Goal: Information Seeking & Learning: Learn about a topic

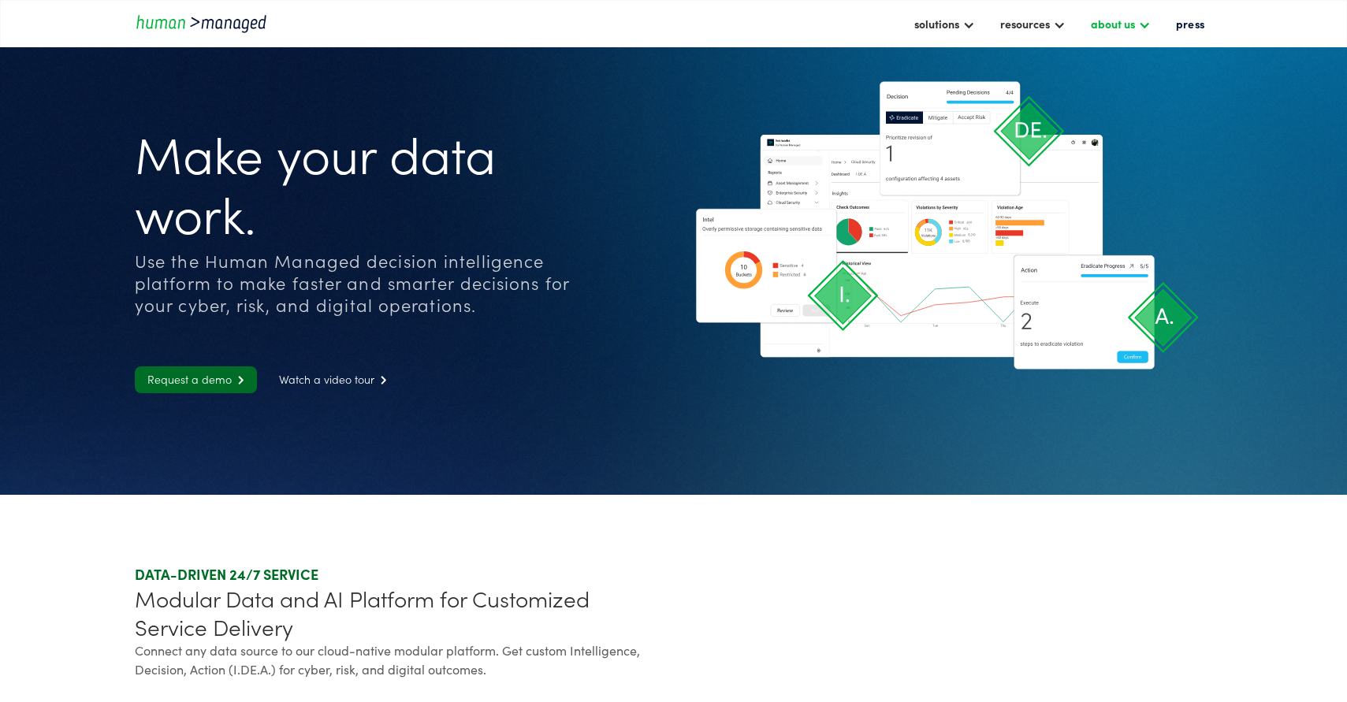
click at [1047, 22] on div "about us" at bounding box center [1112, 23] width 44 height 19
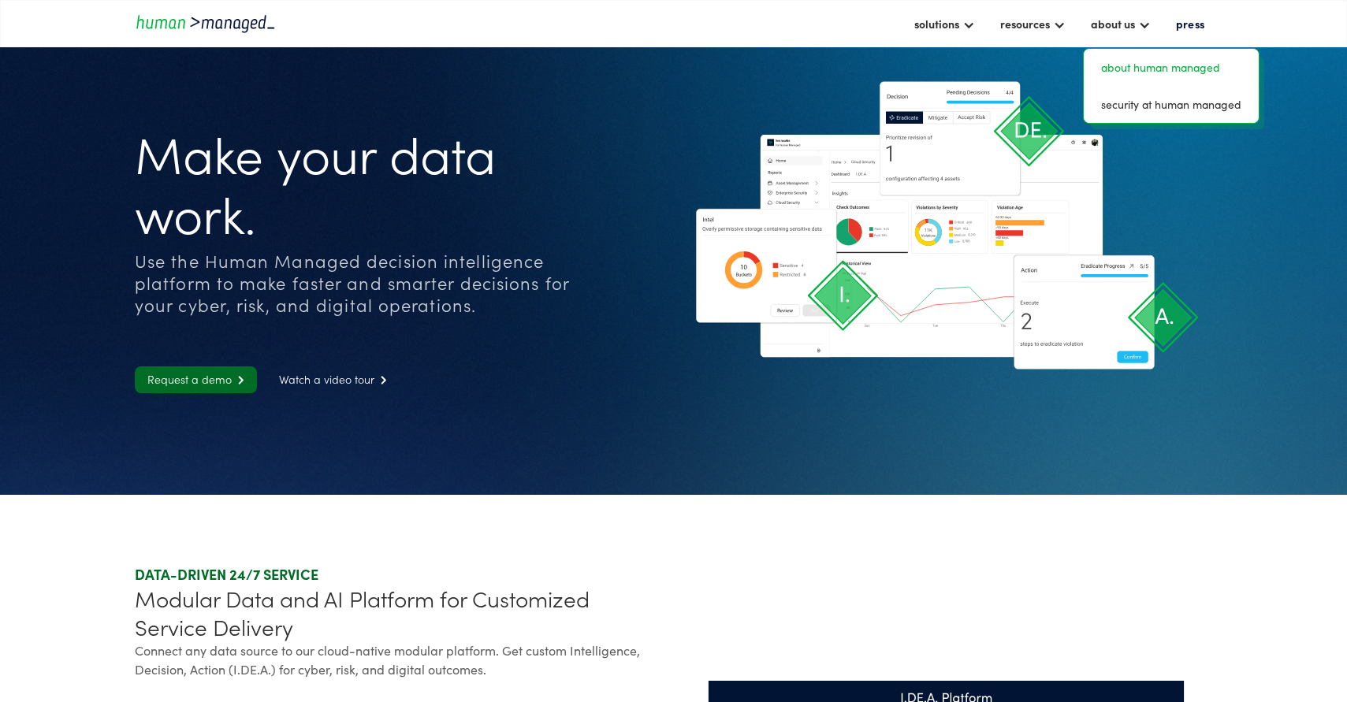
click at [1047, 67] on link "about human managed" at bounding box center [1171, 67] width 162 height 24
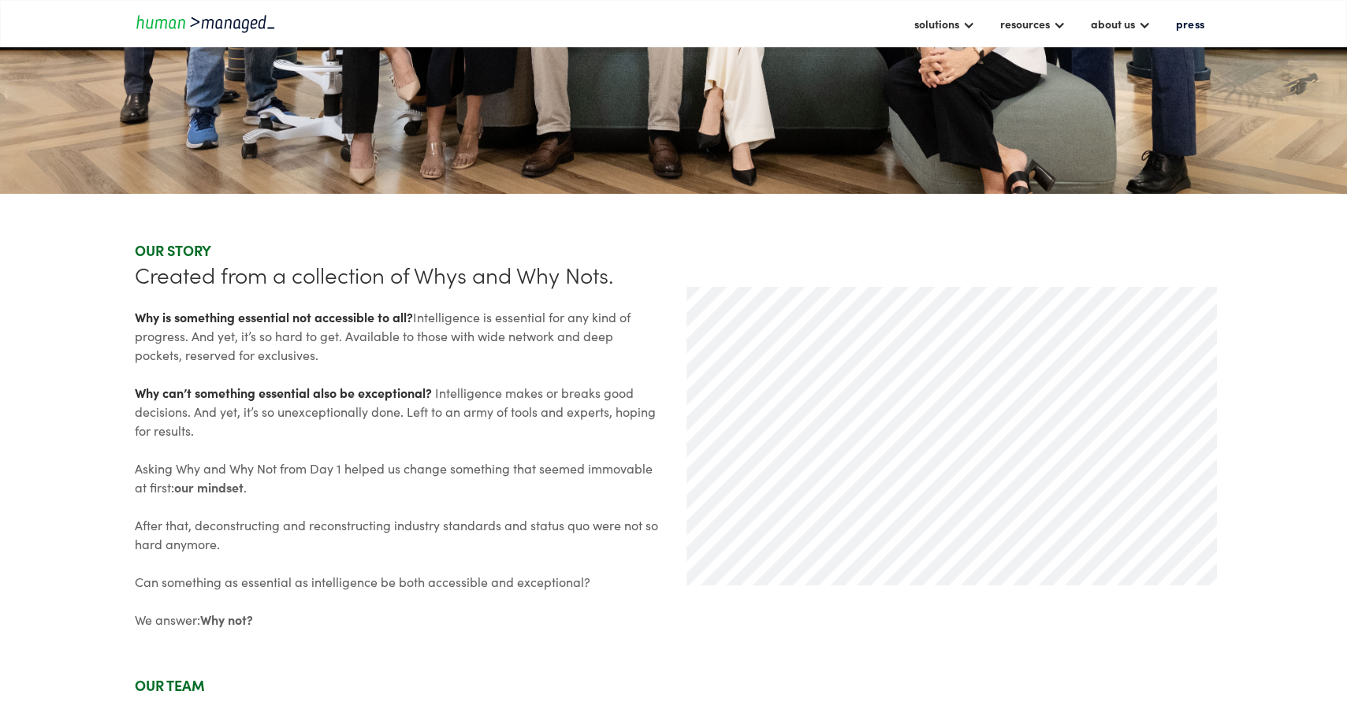
scroll to position [589, 0]
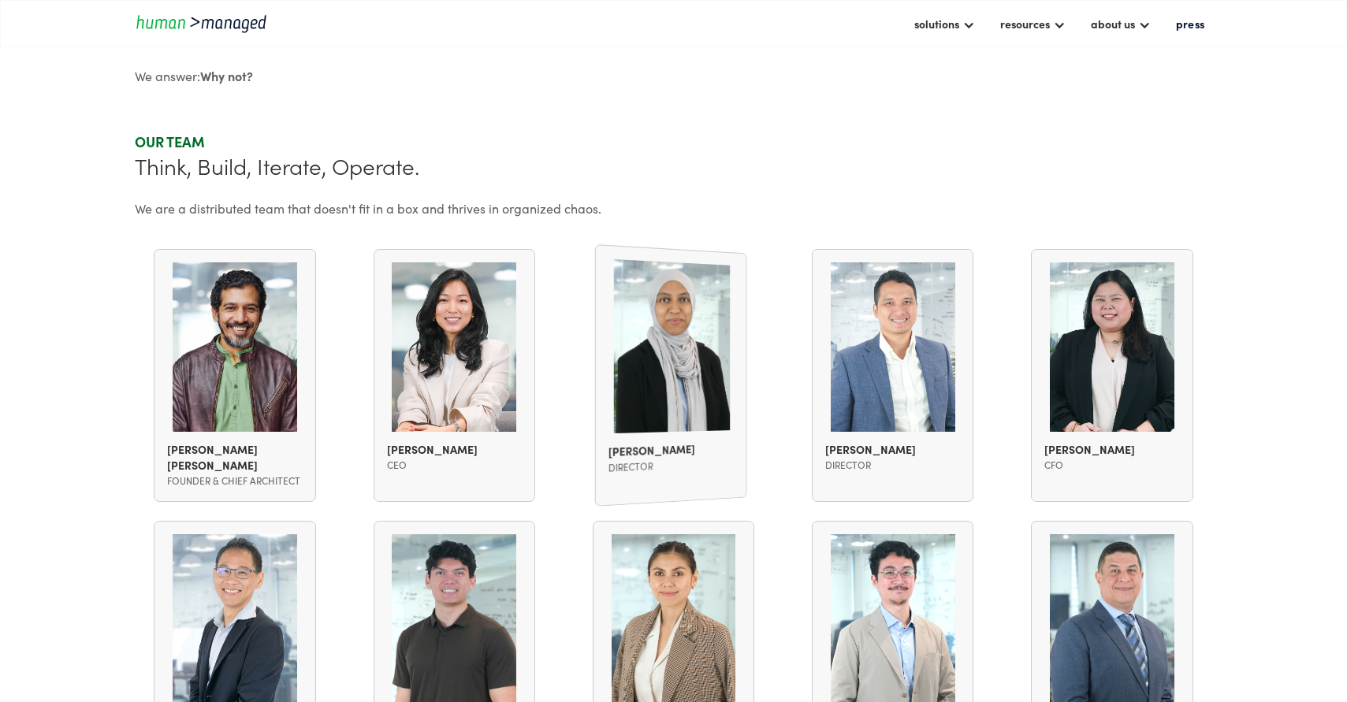
scroll to position [1140, 0]
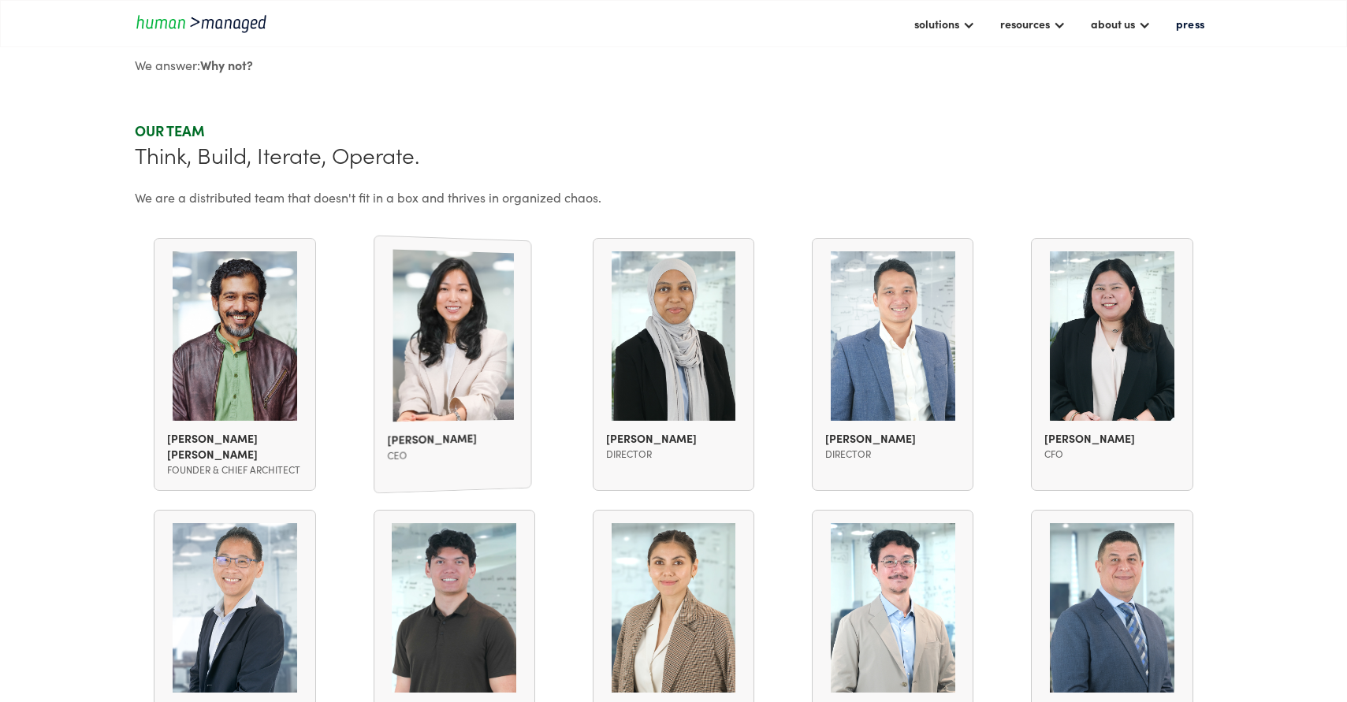
click at [426, 386] on div "Karen Kim CEO" at bounding box center [452, 364] width 158 height 258
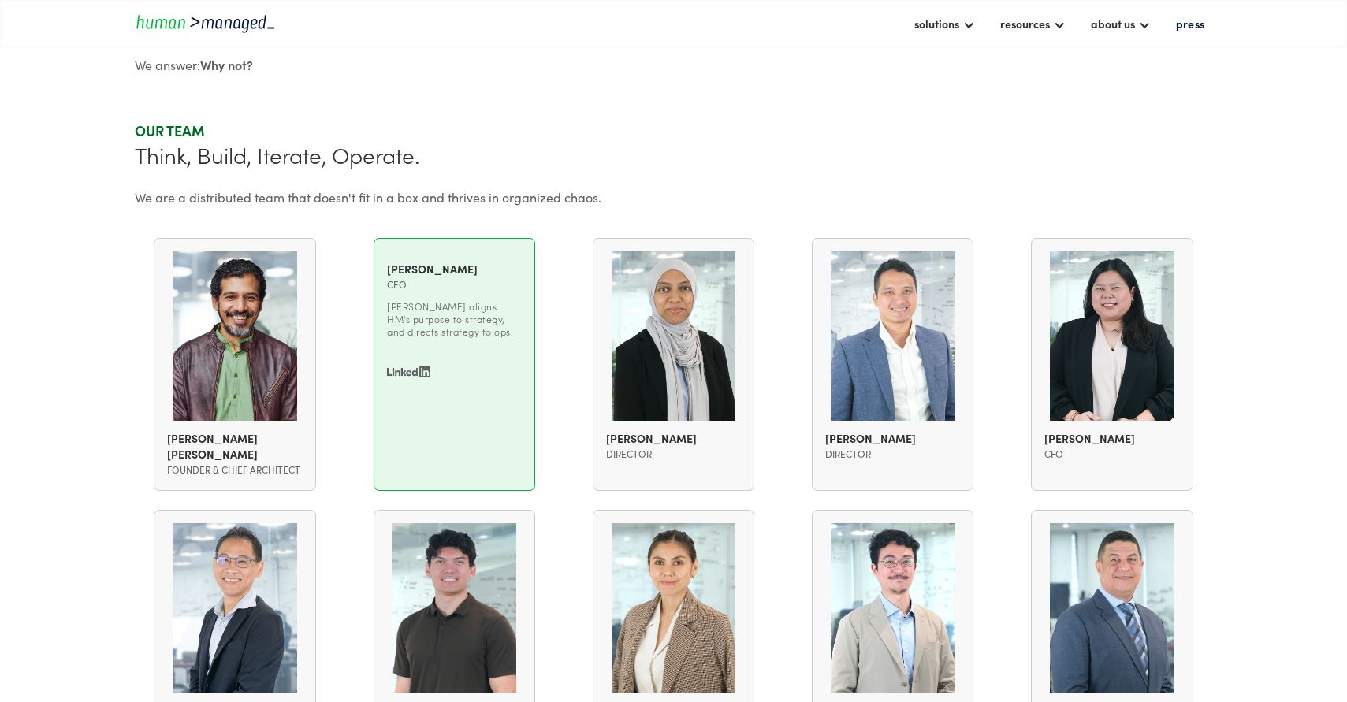
click at [418, 370] on img at bounding box center [408, 371] width 43 height 11
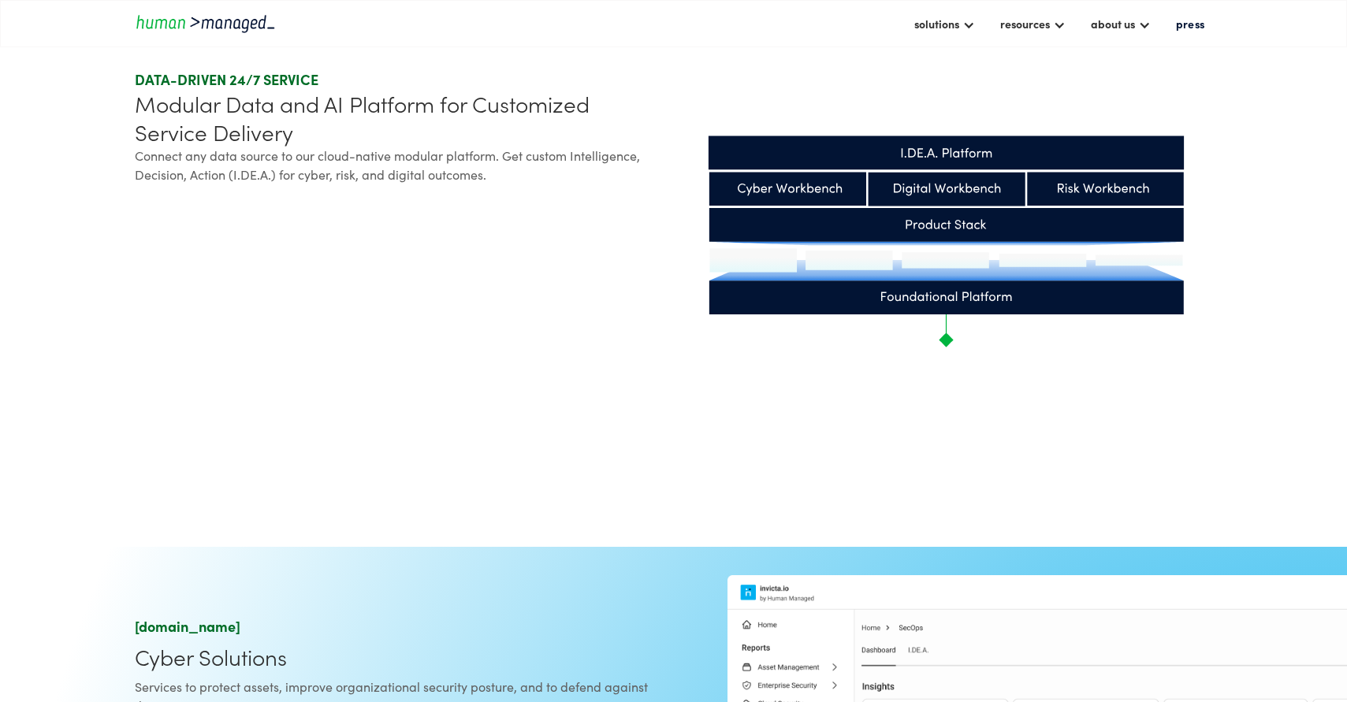
scroll to position [422, 0]
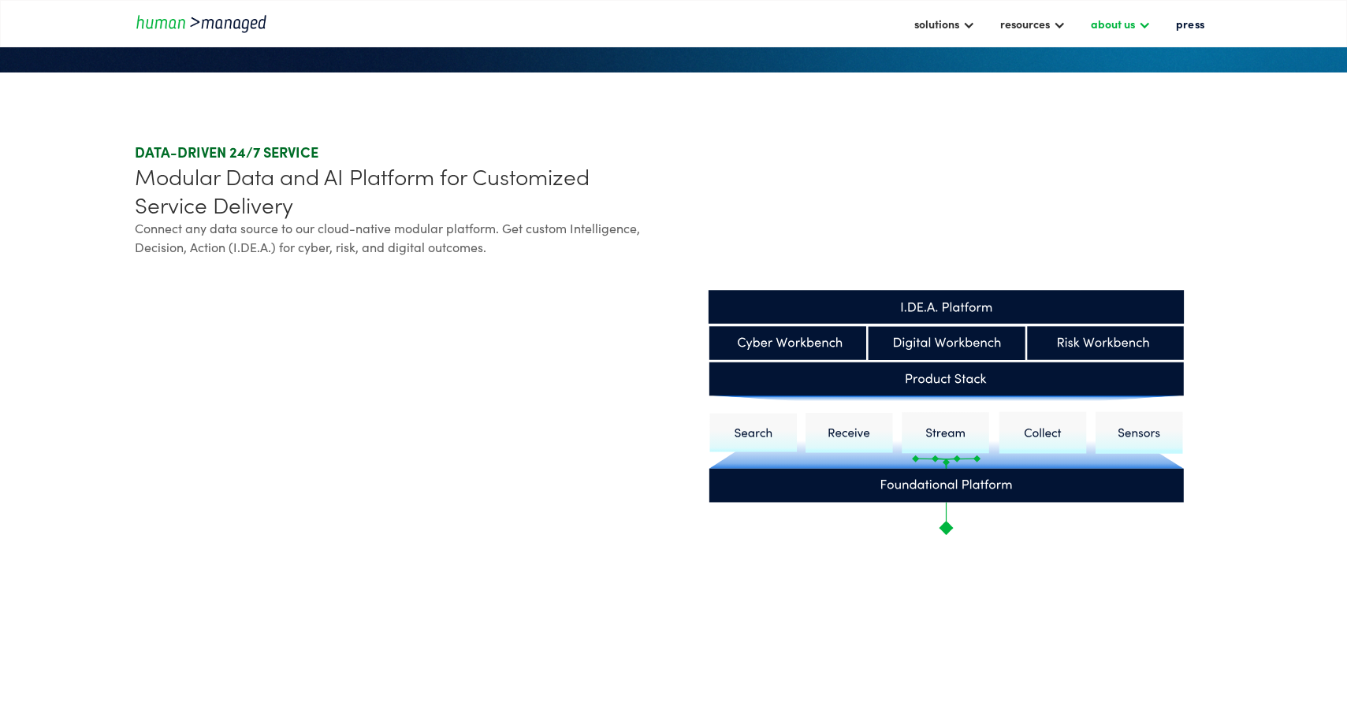
click at [1117, 27] on div "about us" at bounding box center [1112, 23] width 44 height 19
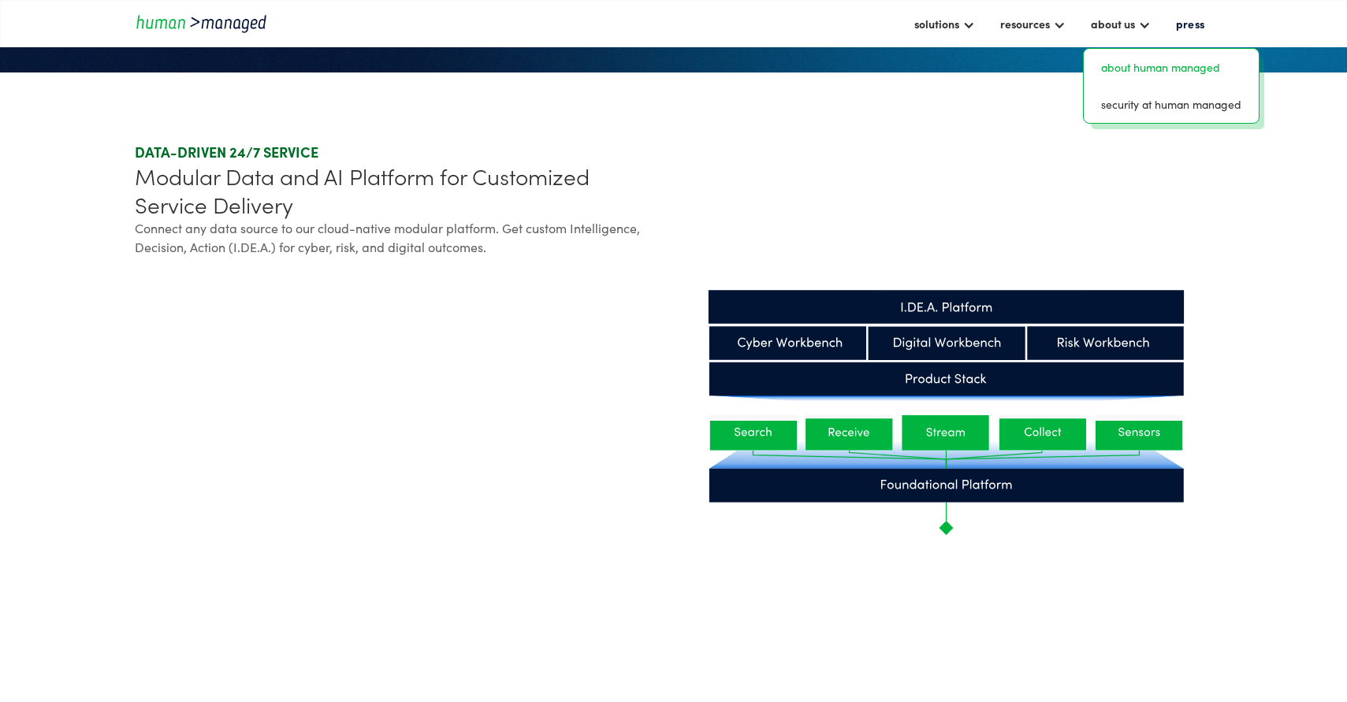
click at [1129, 65] on link "about human managed" at bounding box center [1171, 67] width 162 height 24
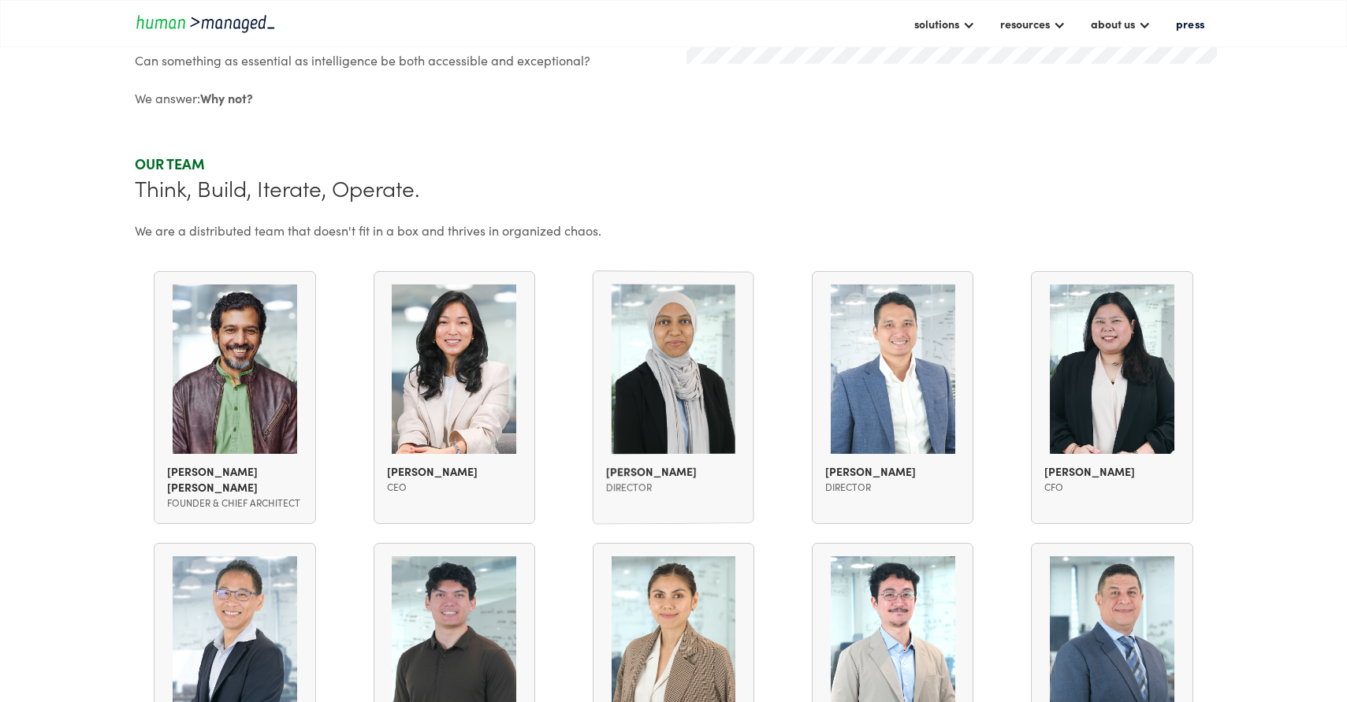
scroll to position [1123, 0]
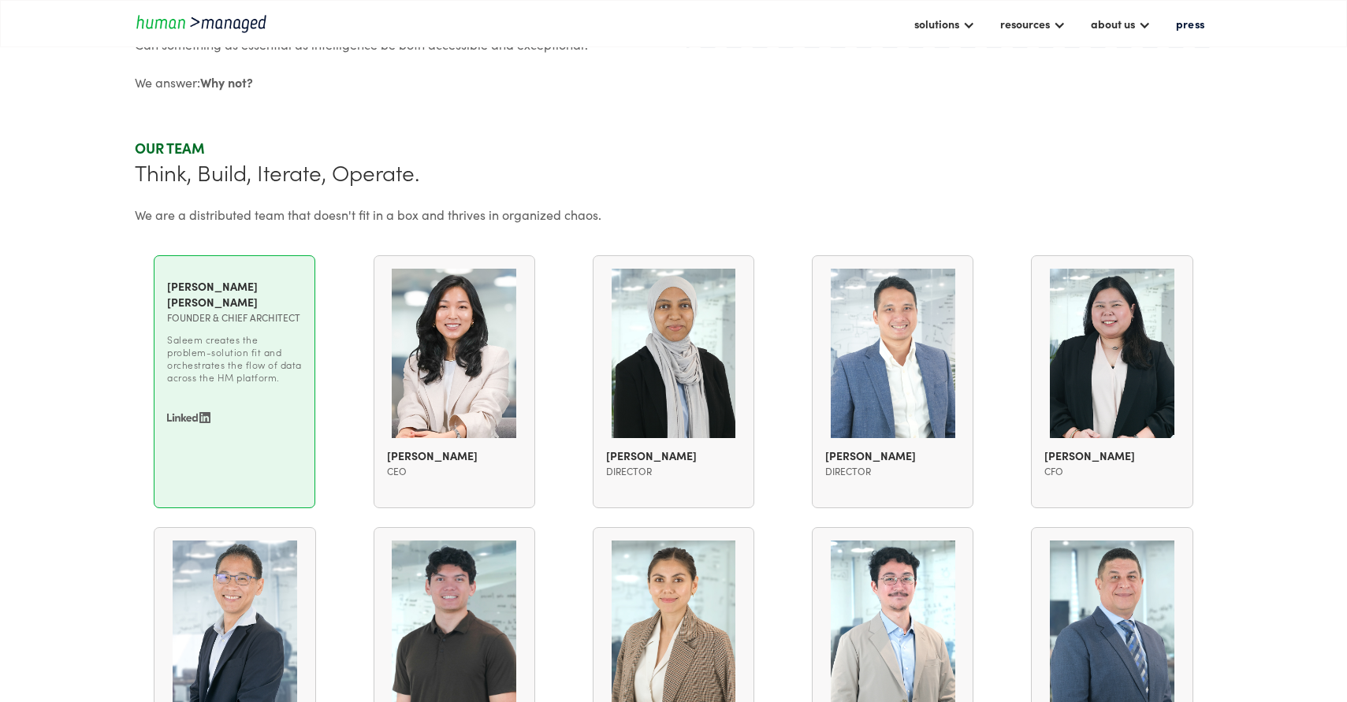
click at [200, 420] on img at bounding box center [188, 417] width 43 height 11
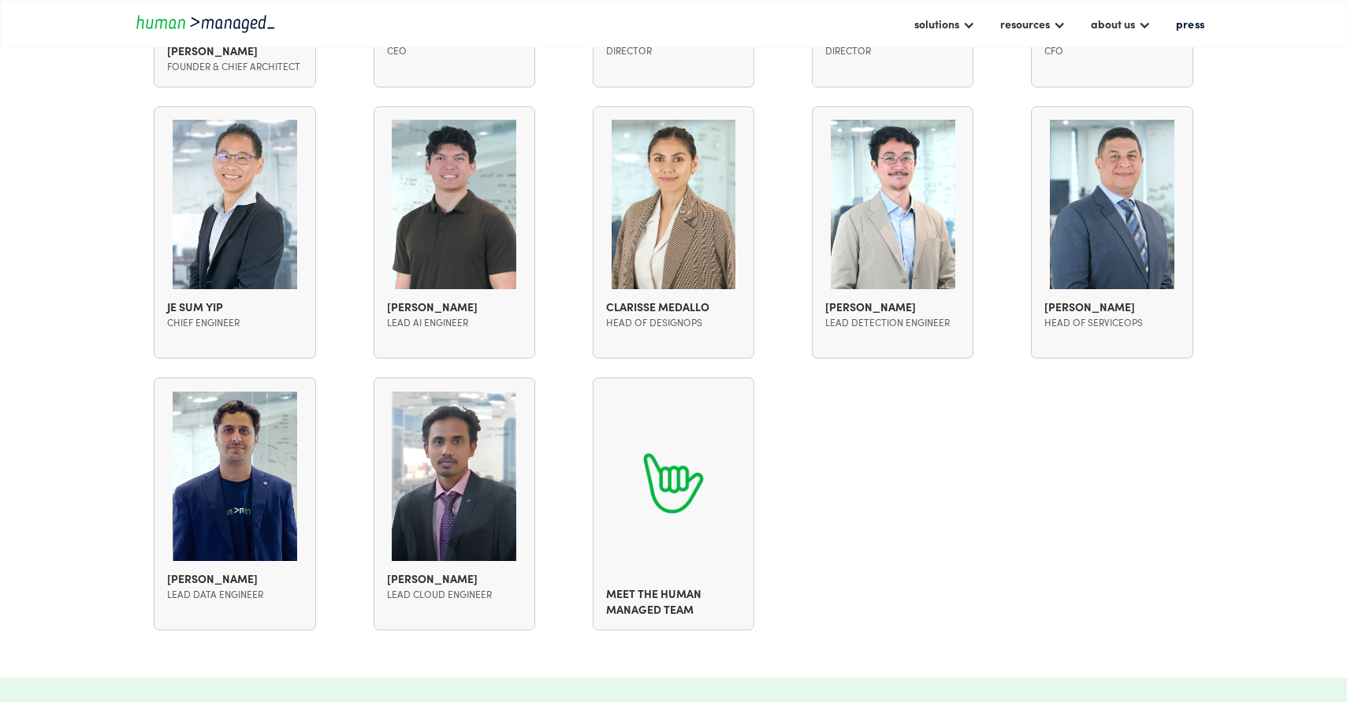
scroll to position [1618, 0]
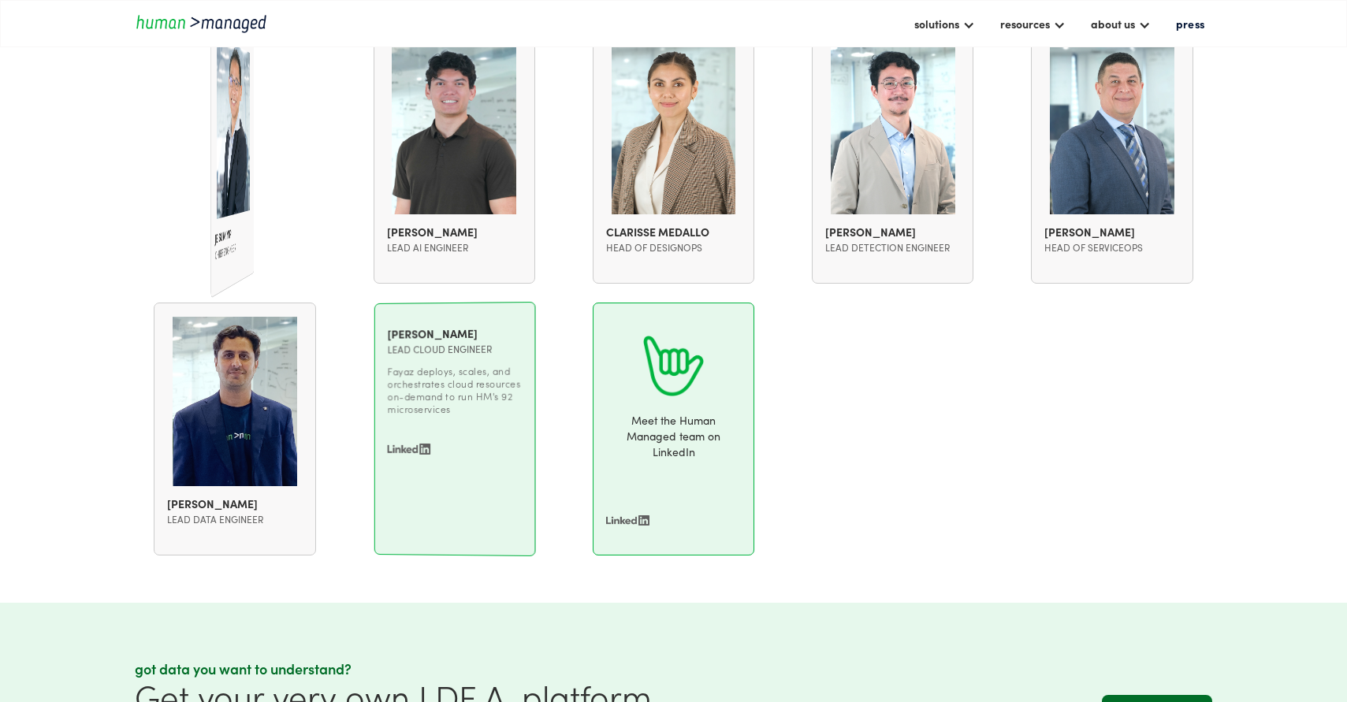
click at [176, 227] on div "Je Sum Yip Chief Engineer Je Sum Yip Chief Engineer Je Sum ensures the interope…" at bounding box center [235, 158] width 162 height 253
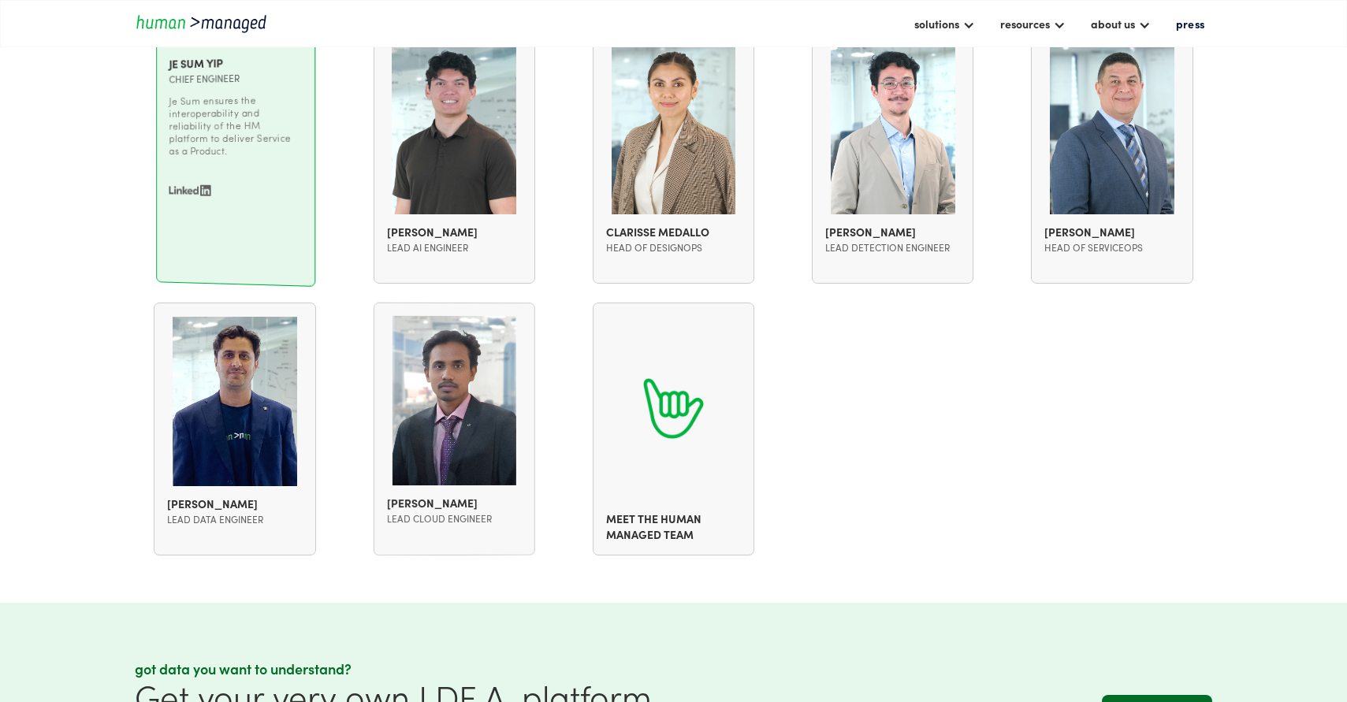
click at [179, 226] on div "Je Sum Yip Chief Engineer Je Sum ensures the interoperability and reliability o…" at bounding box center [236, 157] width 159 height 257
click at [184, 185] on img at bounding box center [188, 190] width 43 height 11
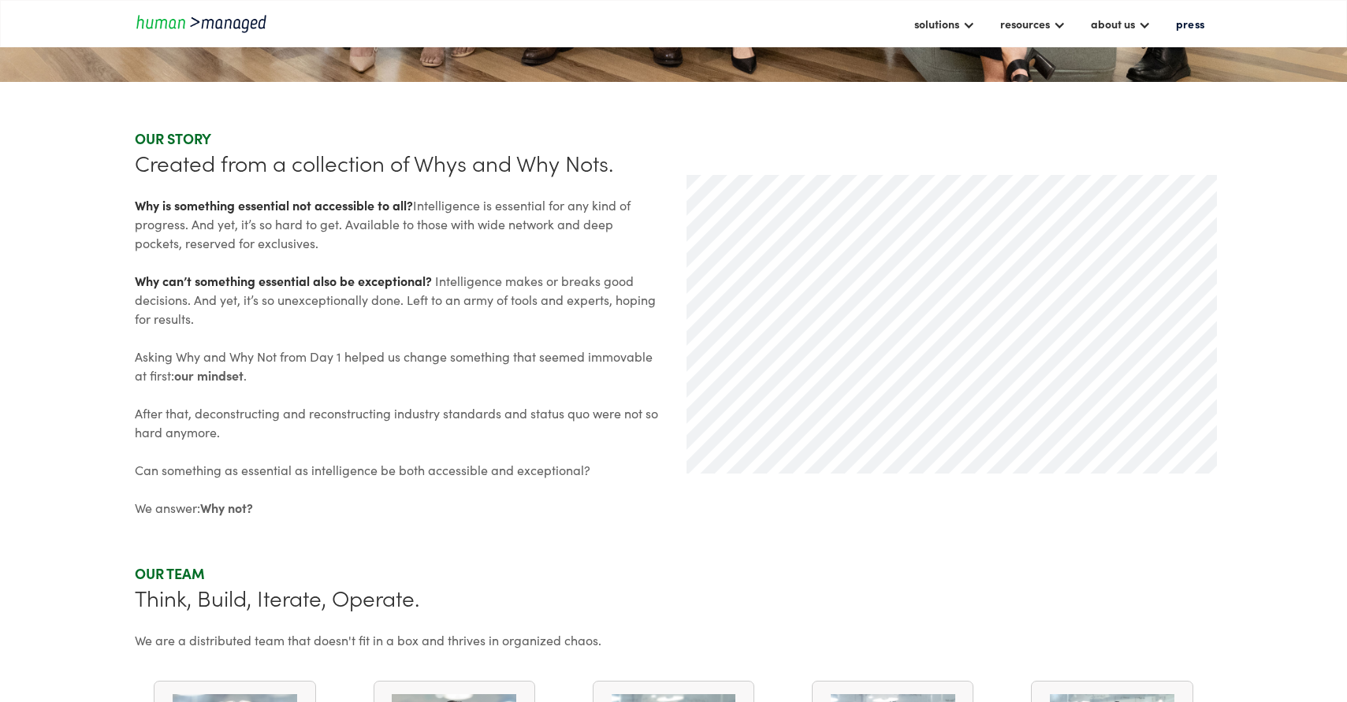
scroll to position [0, 0]
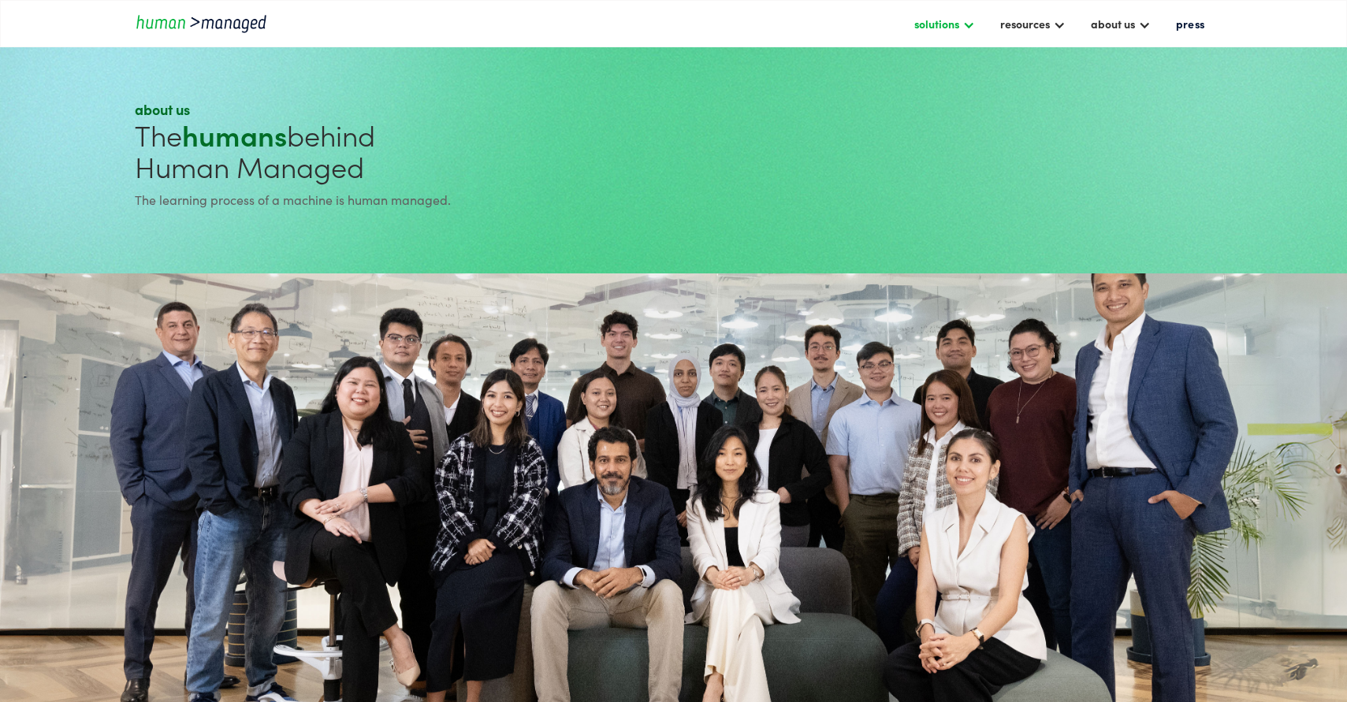
click at [959, 28] on div "solutions" at bounding box center [936, 23] width 45 height 19
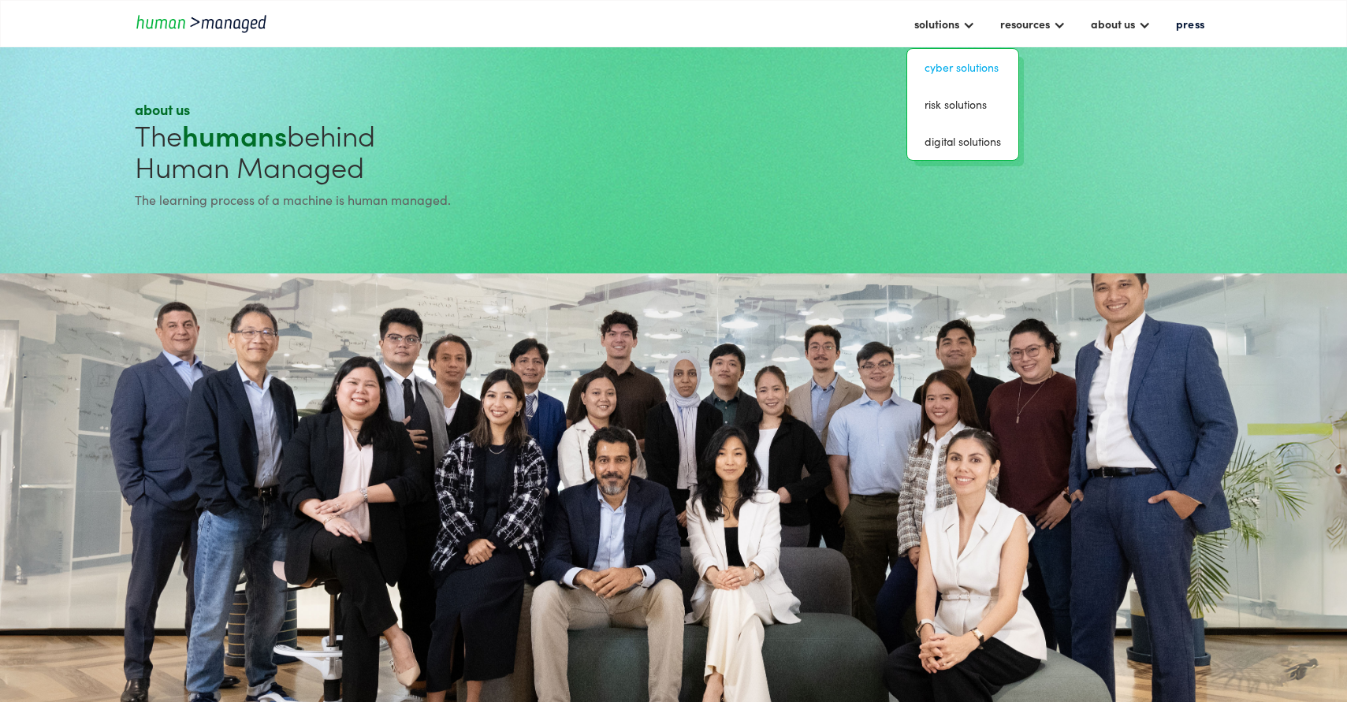
click at [960, 59] on link "Cyber solutions" at bounding box center [962, 67] width 98 height 24
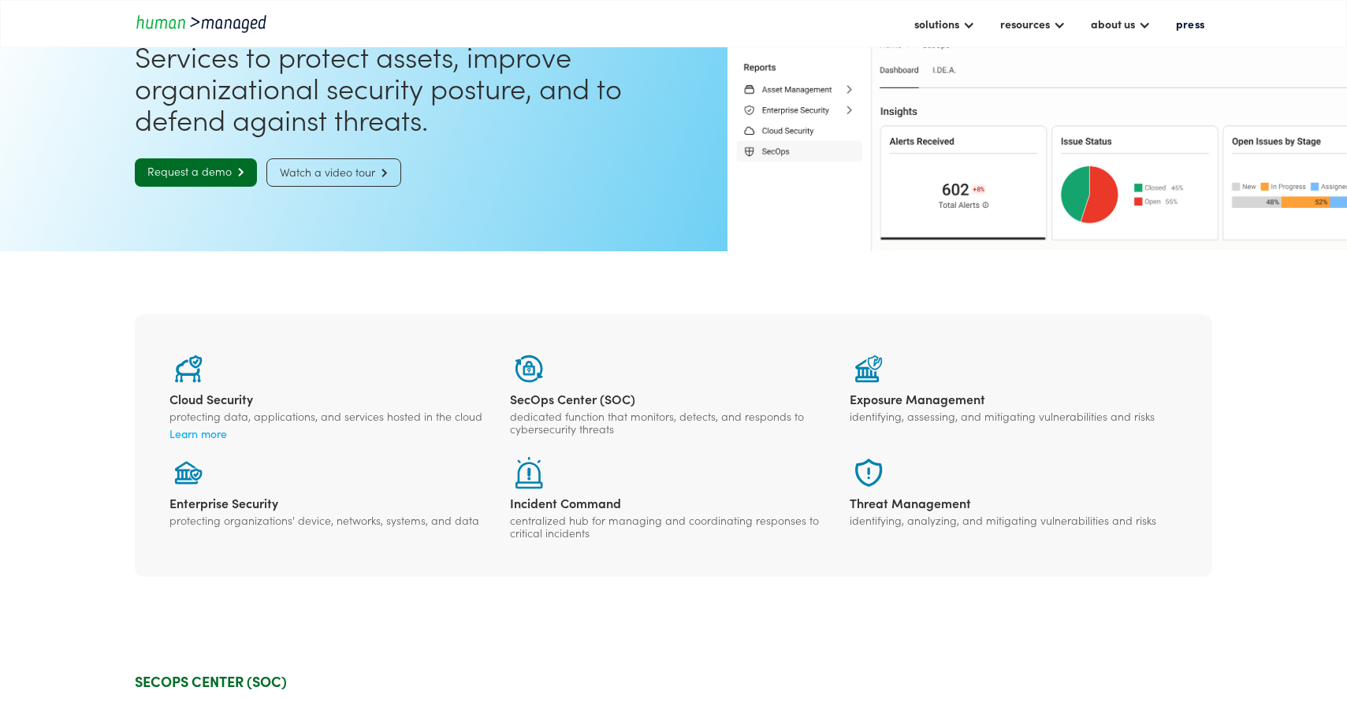
scroll to position [279, 0]
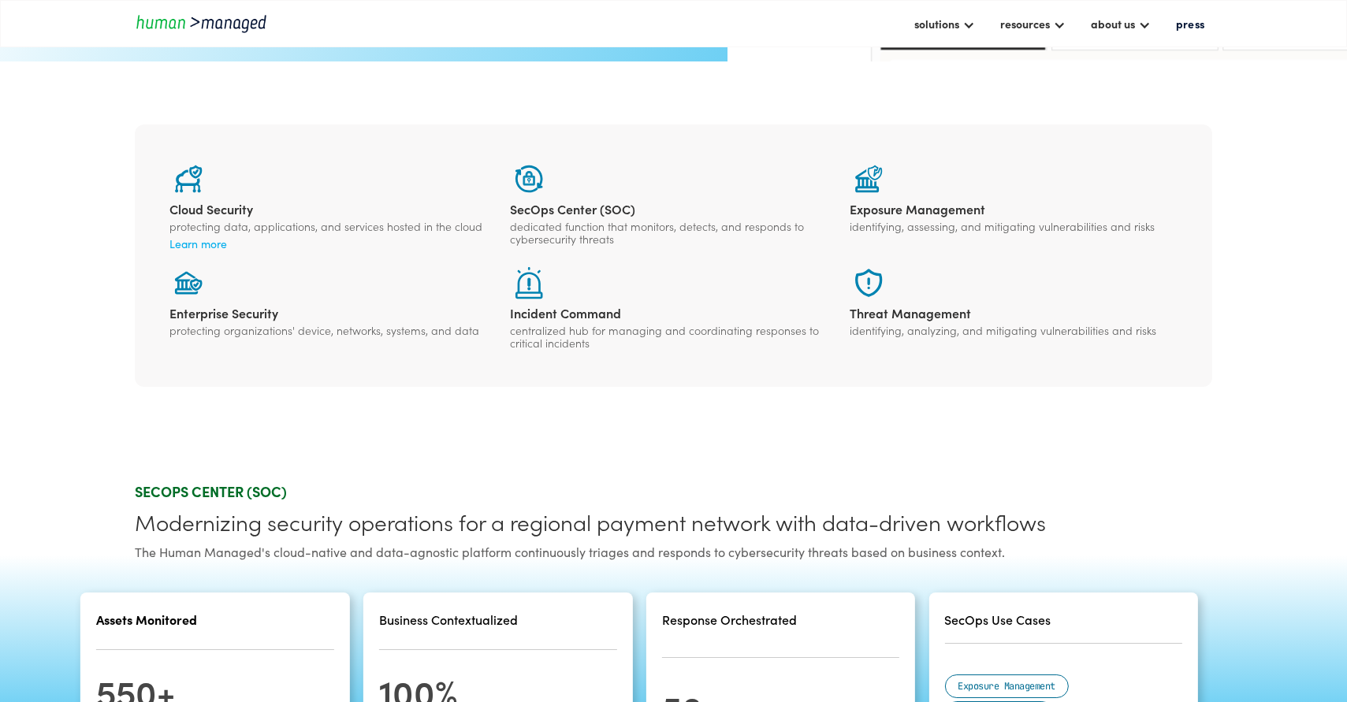
click at [543, 220] on div "dedicated function that monitors, detects, and responds to cybersecurity threats" at bounding box center [673, 232] width 327 height 25
click at [542, 207] on div "SecOps Center (SOC)" at bounding box center [673, 209] width 327 height 16
click at [555, 236] on div "dedicated function that monitors, detects, and responds to cybersecurity threats" at bounding box center [673, 232] width 327 height 25
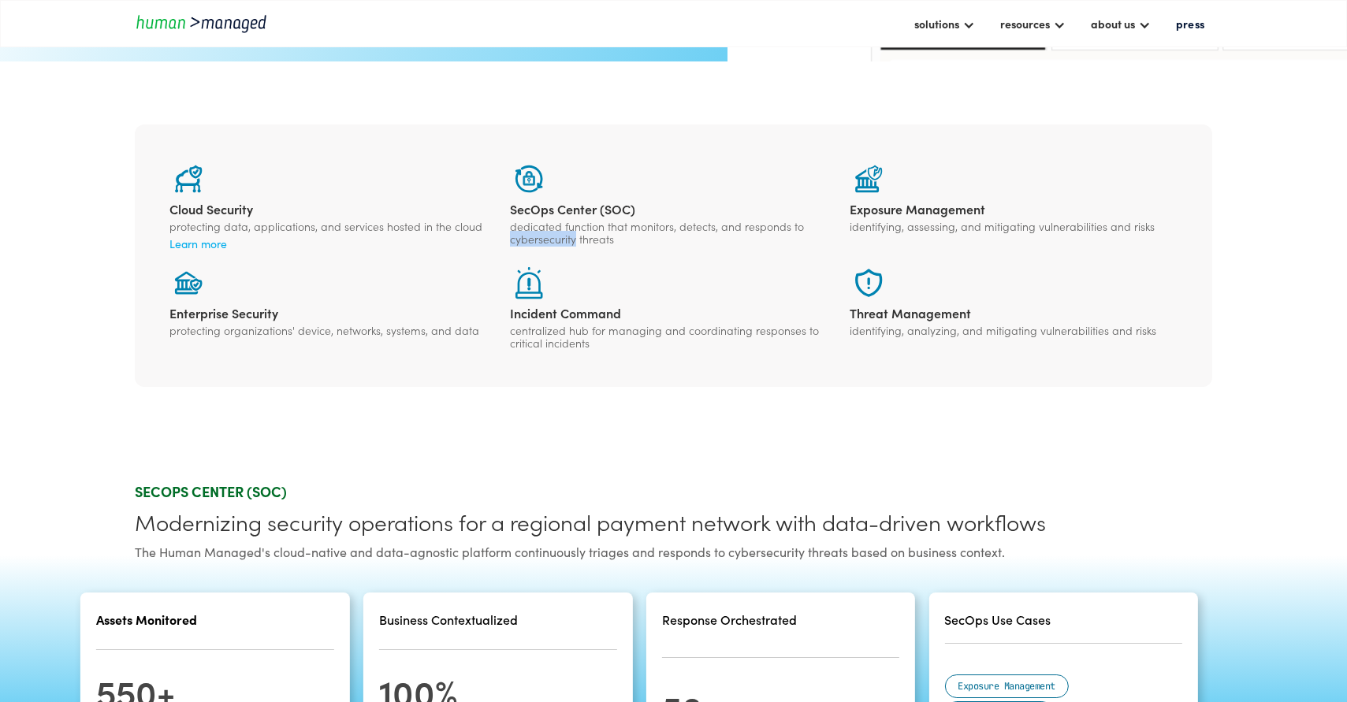
click at [555, 236] on div "dedicated function that monitors, detects, and responds to cybersecurity threats" at bounding box center [673, 232] width 327 height 25
click at [533, 184] on img at bounding box center [529, 179] width 28 height 28
click at [655, 227] on div "dedicated function that monitors, detects, and responds to cybersecurity threats" at bounding box center [673, 232] width 327 height 25
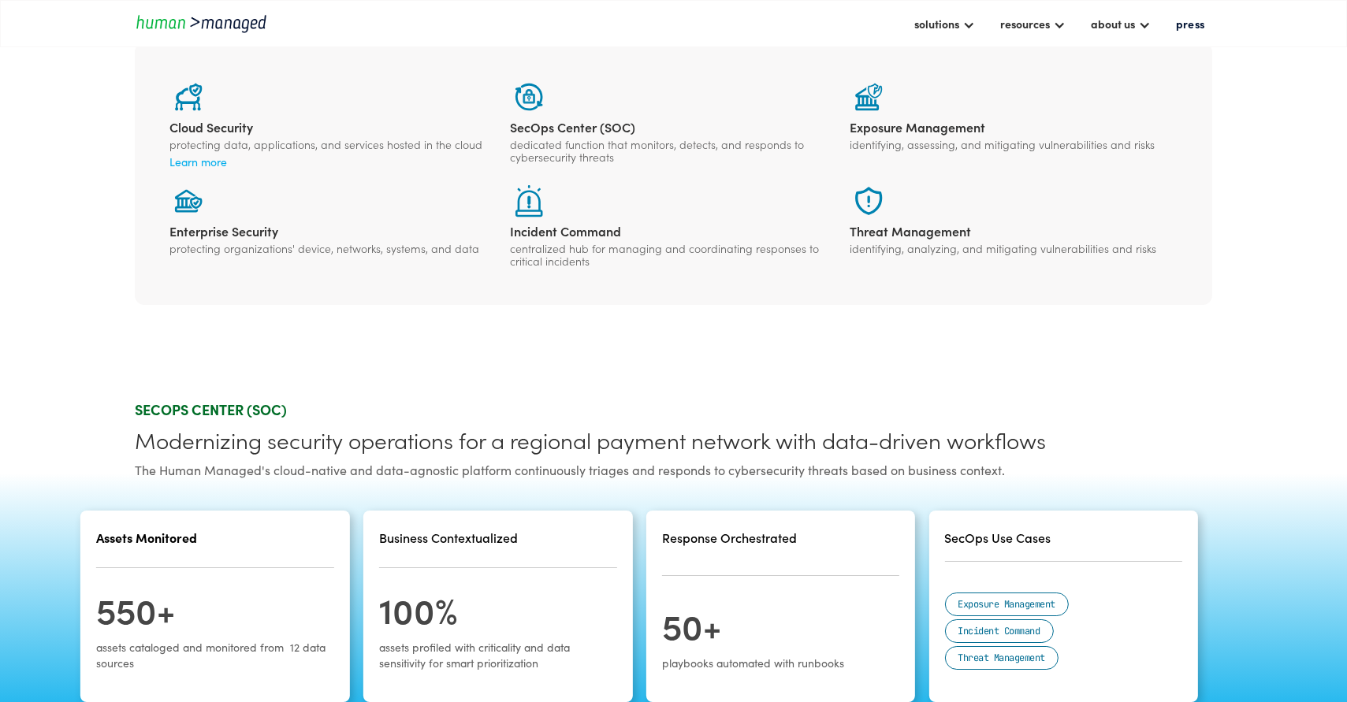
scroll to position [395, 0]
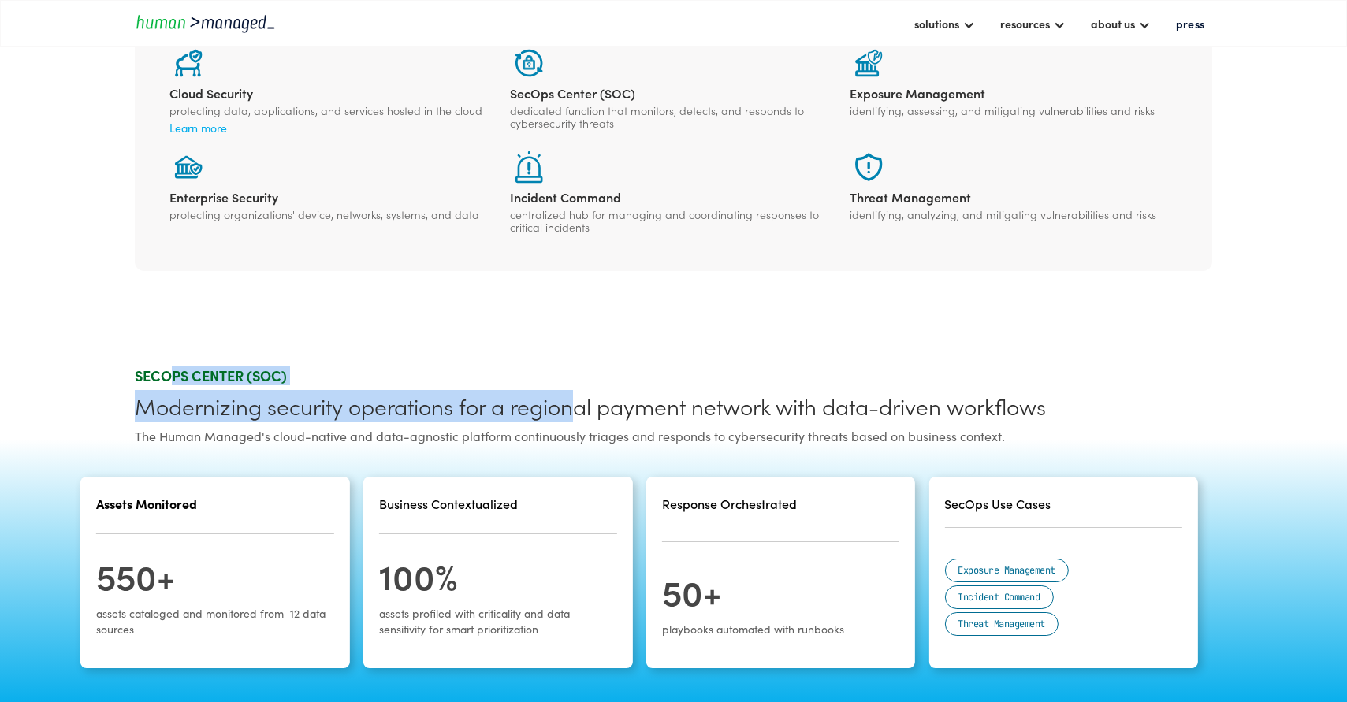
drag, startPoint x: 162, startPoint y: 369, endPoint x: 570, endPoint y: 419, distance: 410.5
click at [570, 419] on div "SECOPS CENTER (SOC) Modernizing security operations for a regional payment netw…" at bounding box center [673, 405] width 1077 height 79
click at [570, 419] on div "Modernizing security operations for a regional payment network with data-driven…" at bounding box center [673, 406] width 1077 height 28
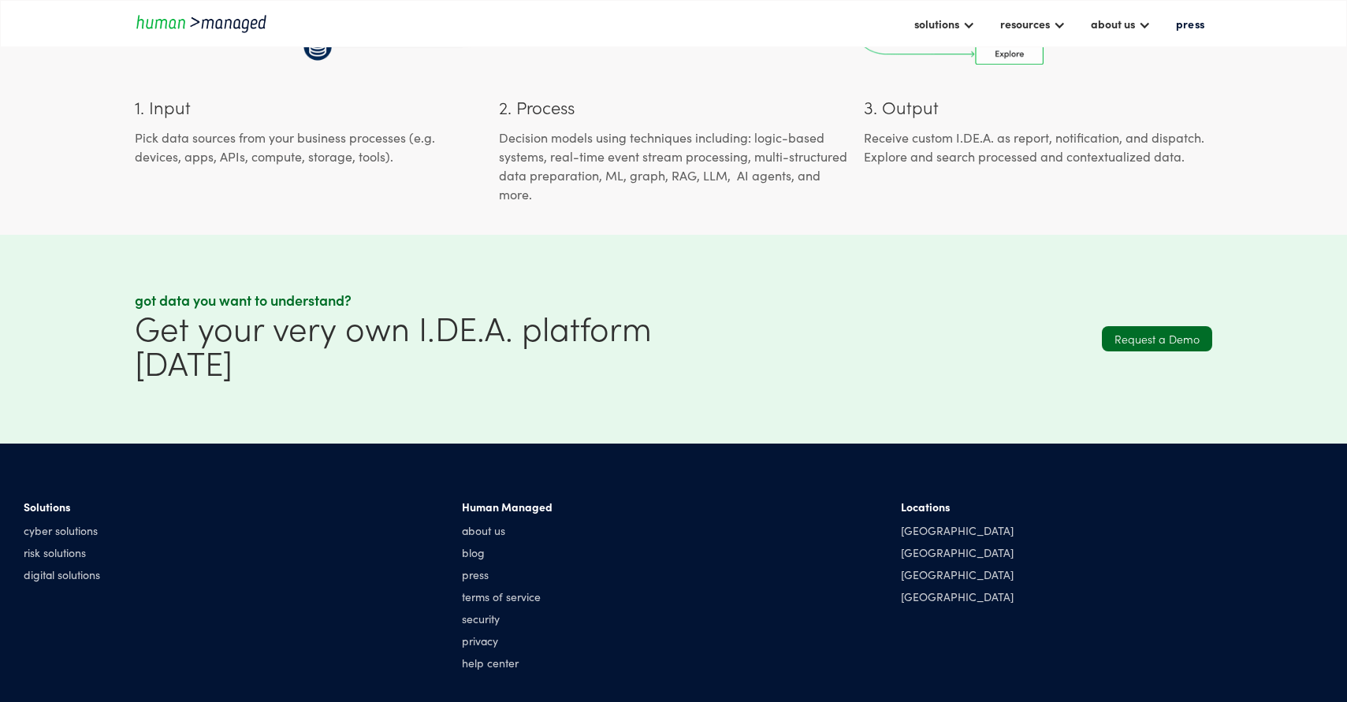
scroll to position [571, 0]
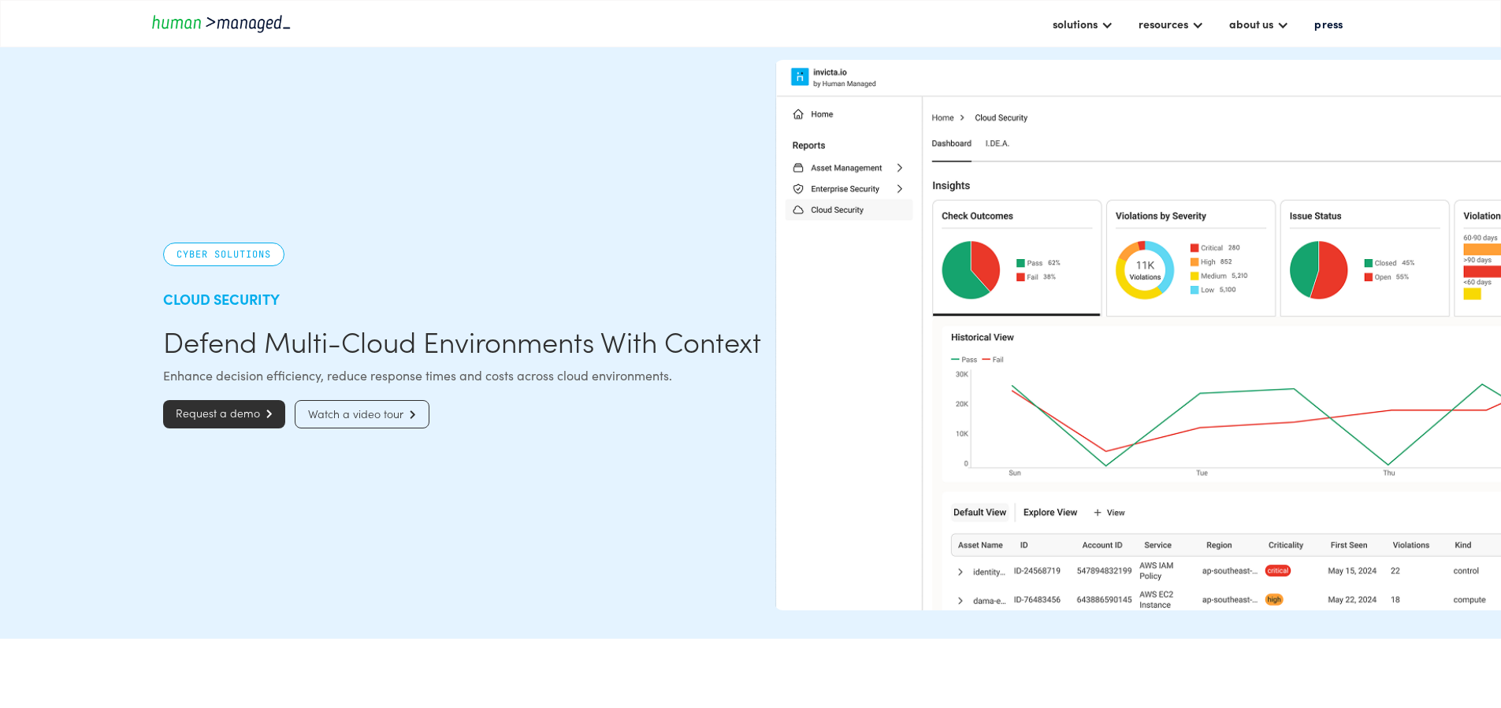
click at [511, 366] on div "Enhance decision efficiency, reduce response times and costs across cloud envir…" at bounding box center [462, 375] width 598 height 19
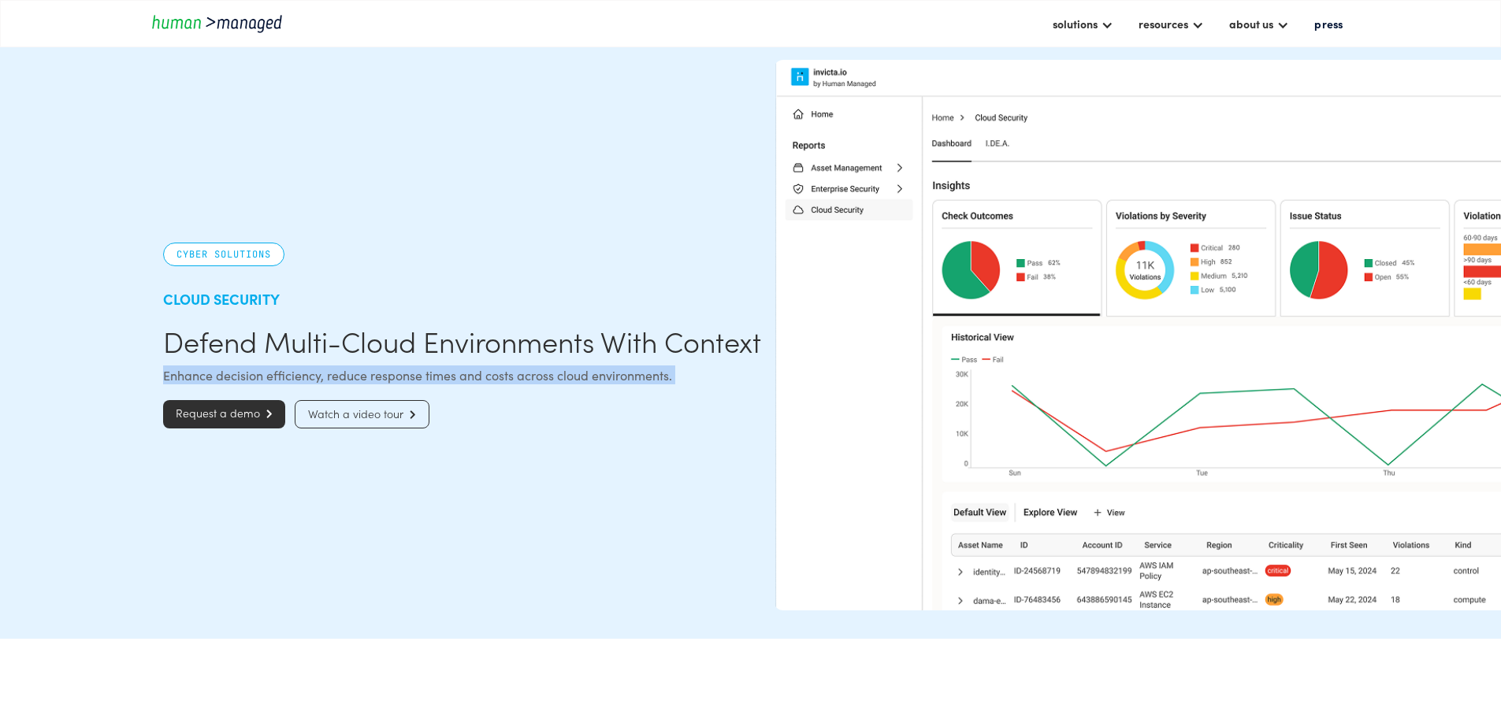
click at [511, 366] on div "Enhance decision efficiency, reduce response times and costs across cloud envir…" at bounding box center [462, 375] width 598 height 19
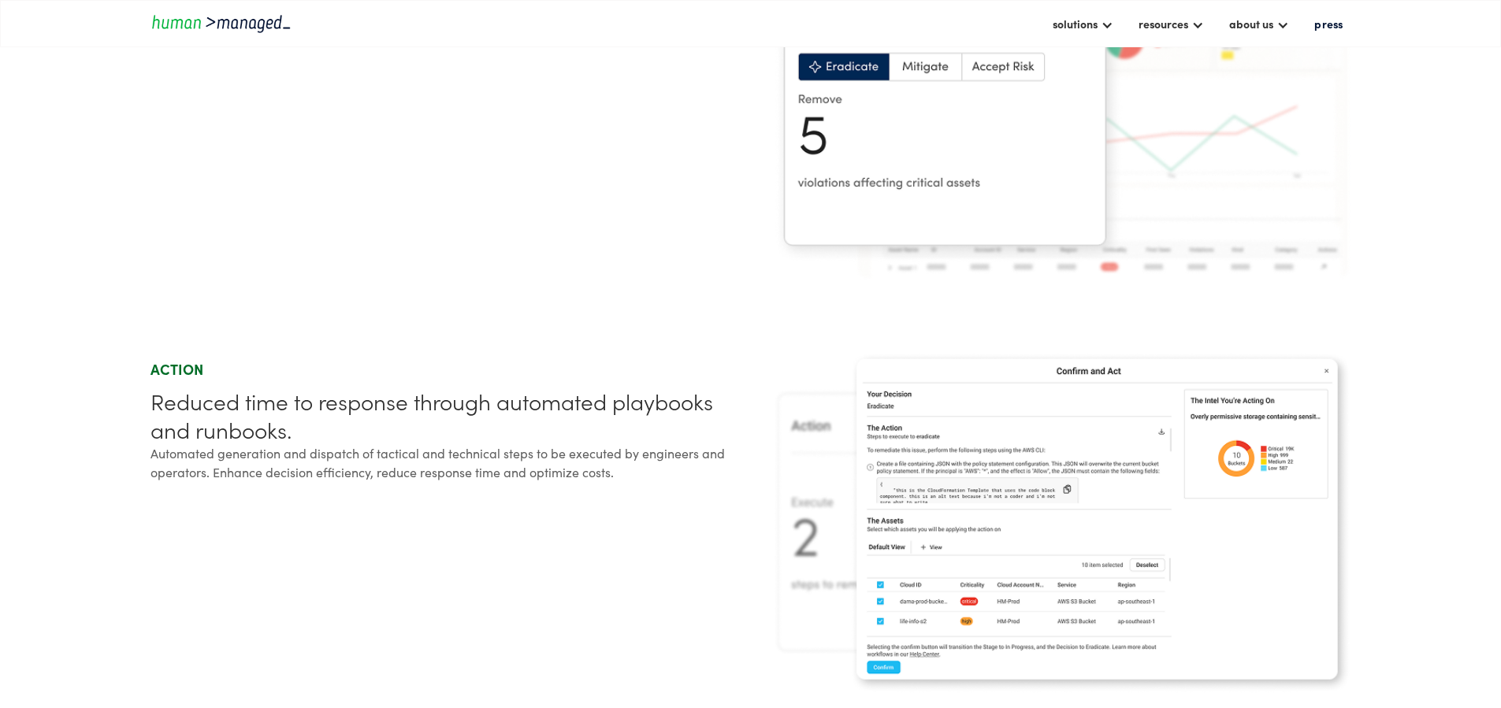
scroll to position [1650, 0]
